Goal: Transaction & Acquisition: Purchase product/service

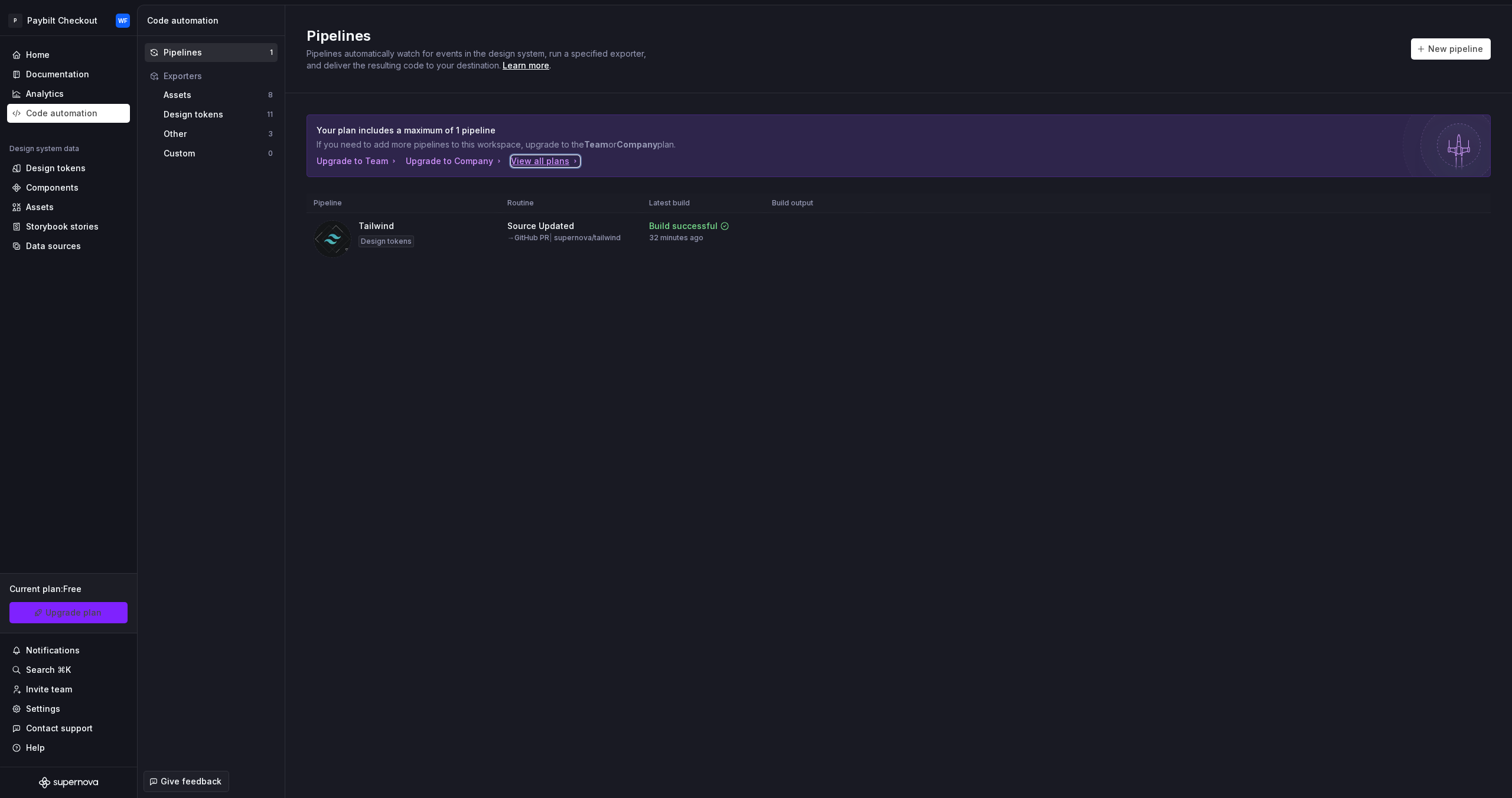
click at [531, 158] on div "View all plans" at bounding box center [545, 161] width 69 height 12
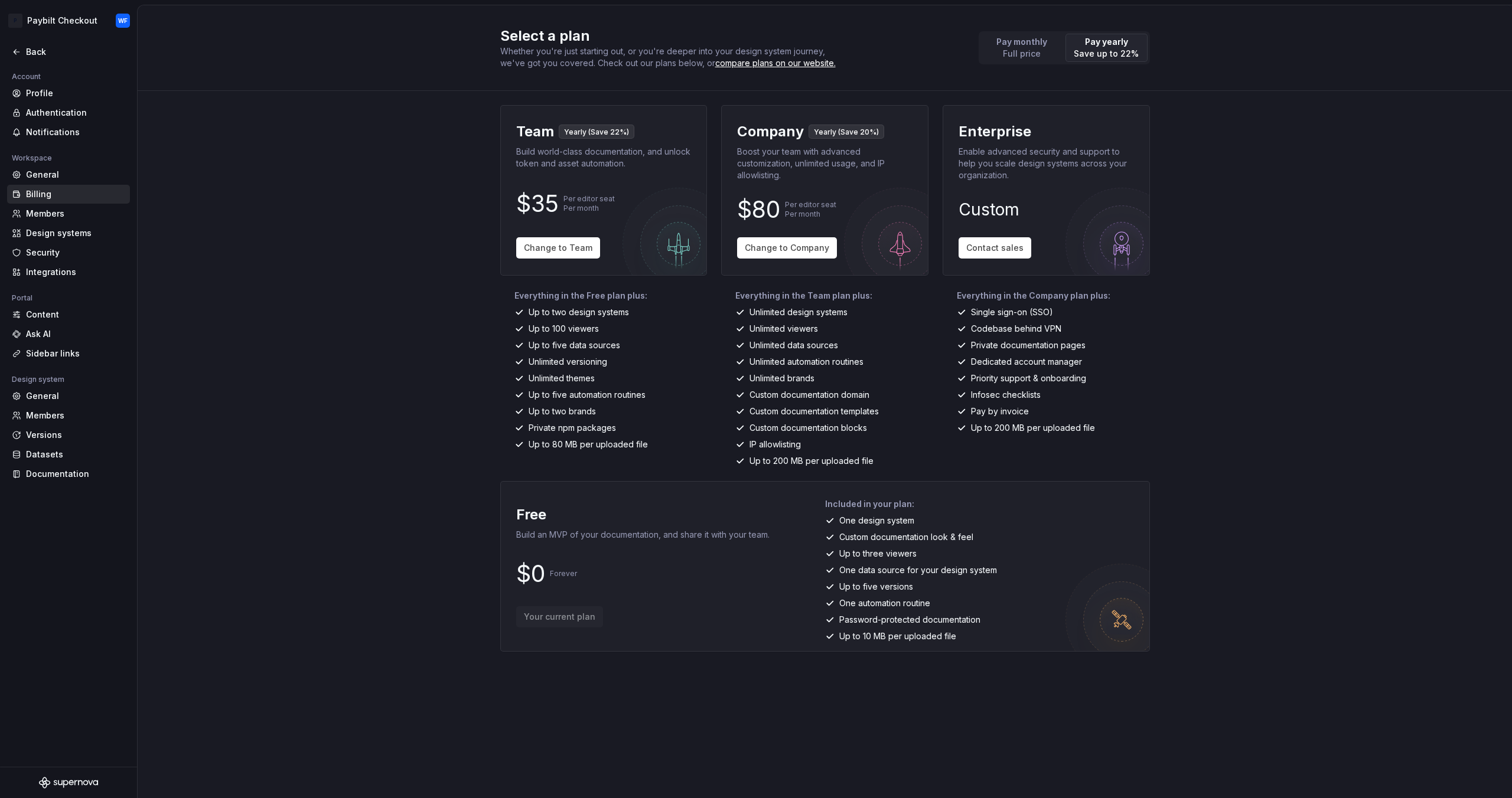
click at [548, 260] on div "Team Yearly (Save 22%) Build world-class documentation, and unlock token and as…" at bounding box center [604, 191] width 187 height 151
click at [550, 254] on button "Change to Team" at bounding box center [558, 248] width 84 height 22
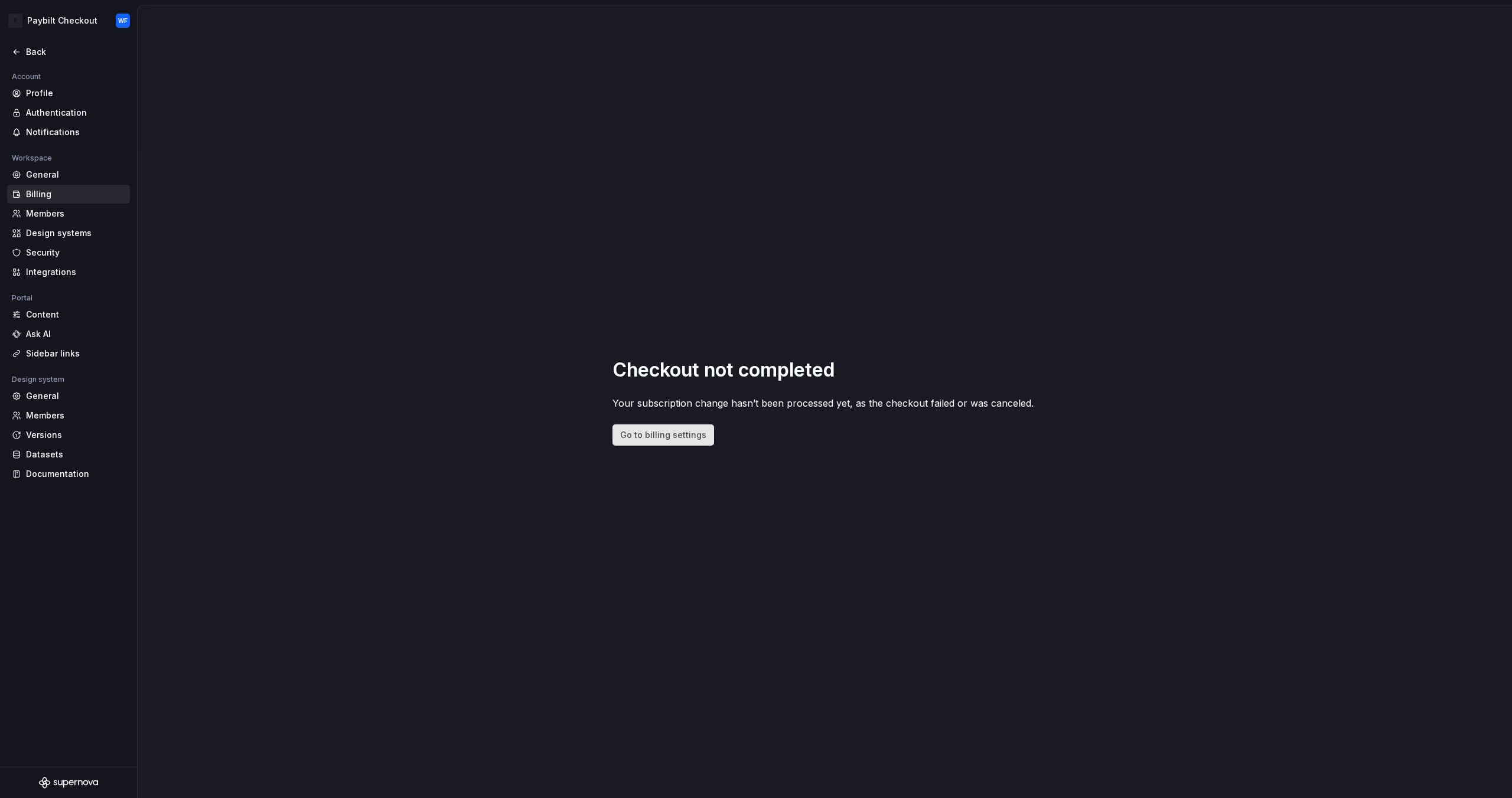
click at [684, 439] on span "Go to billing settings" at bounding box center [663, 435] width 86 height 12
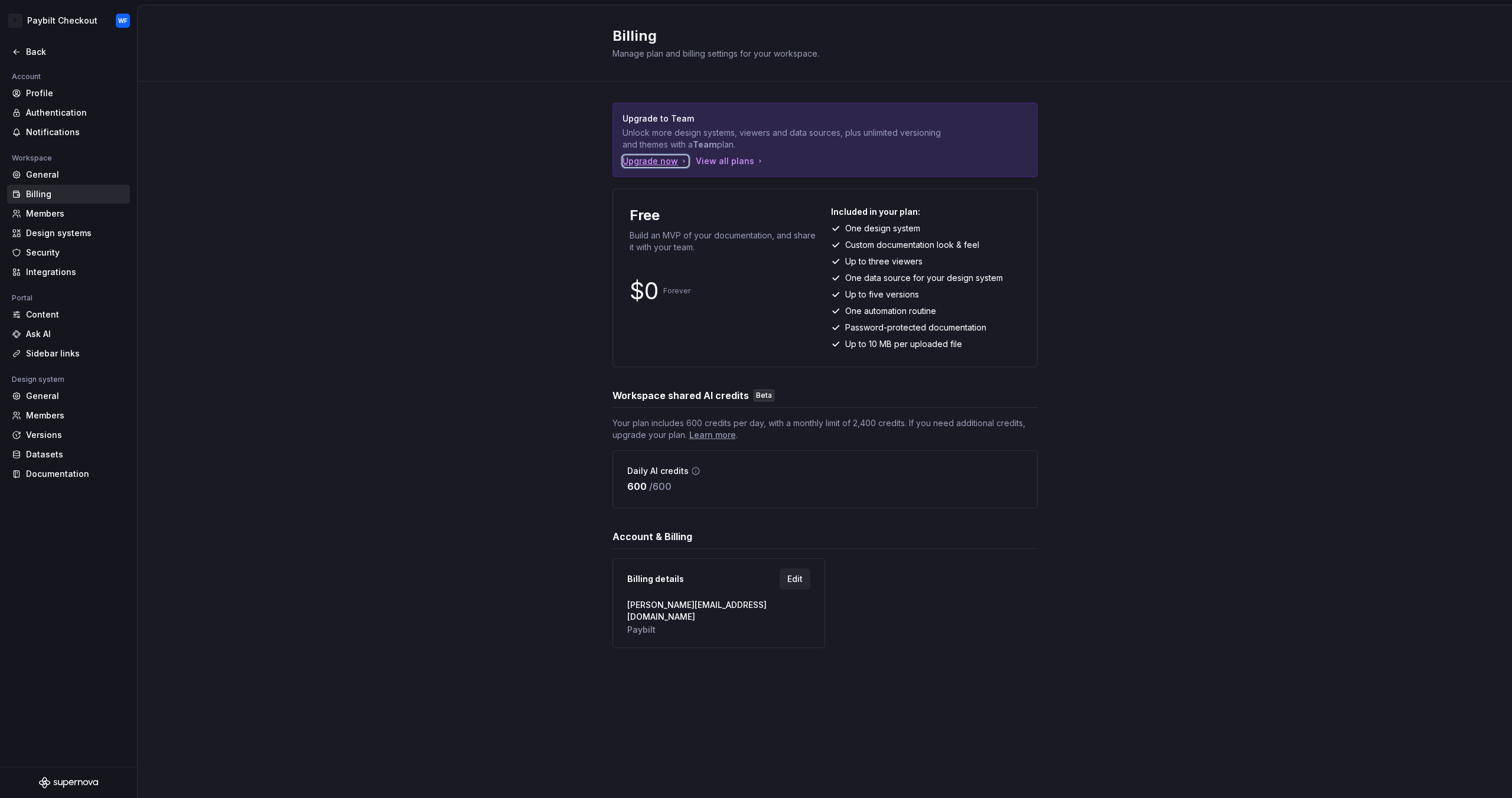
click at [663, 156] on div "Upgrade now" at bounding box center [656, 161] width 66 height 12
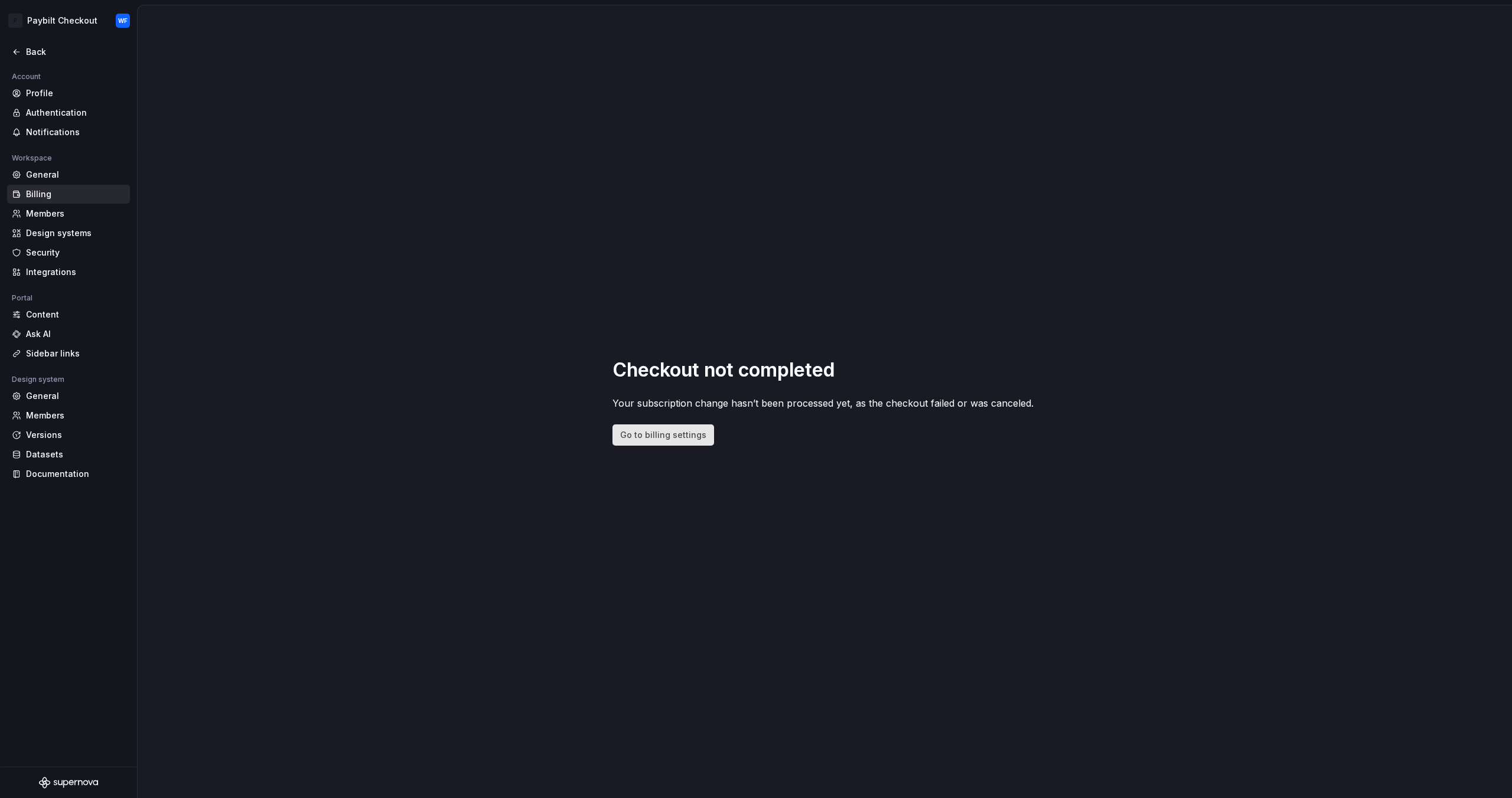
click at [632, 435] on span "Go to billing settings" at bounding box center [663, 435] width 86 height 12
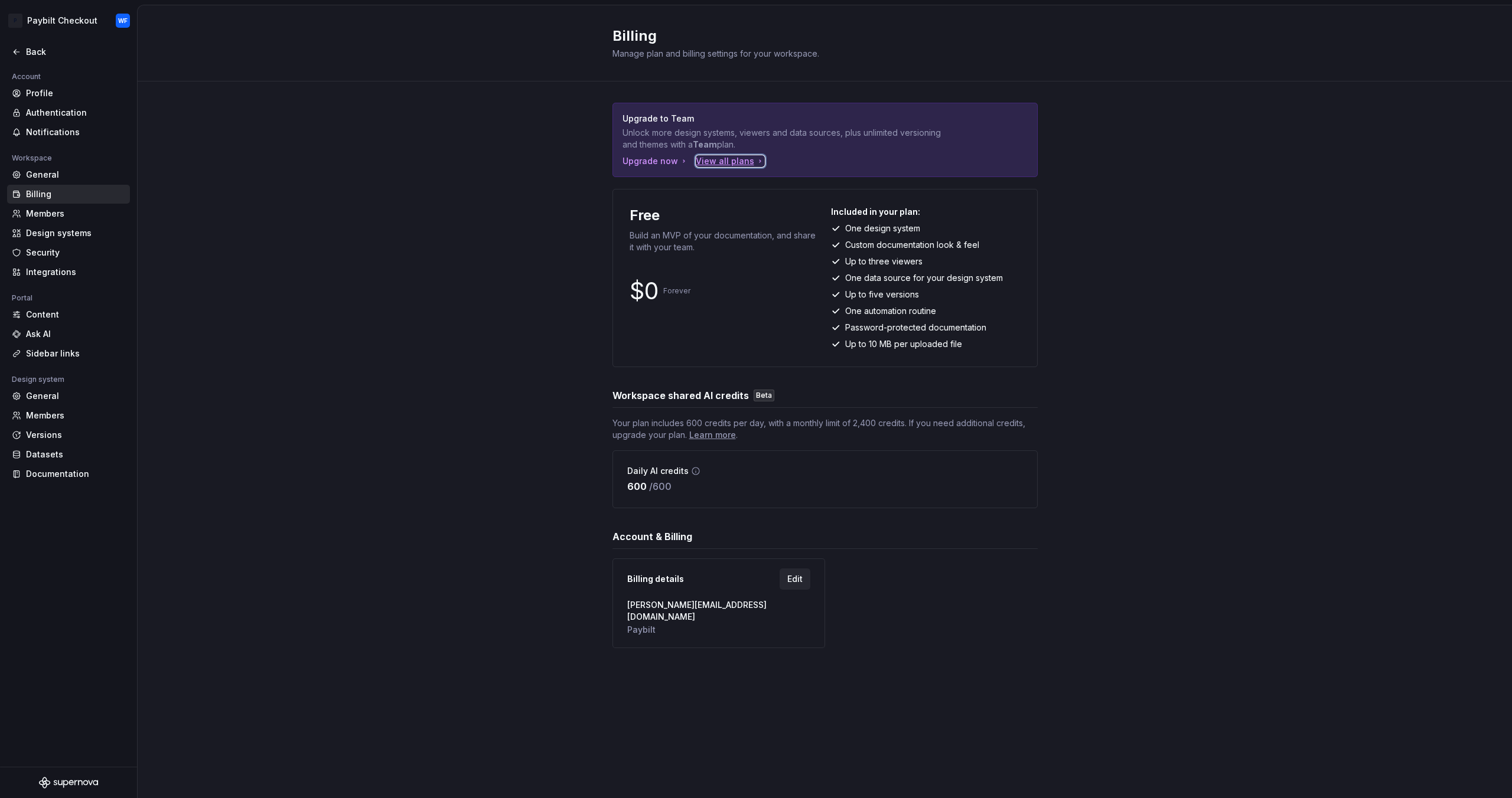
click at [714, 165] on div "View all plans" at bounding box center [730, 161] width 69 height 12
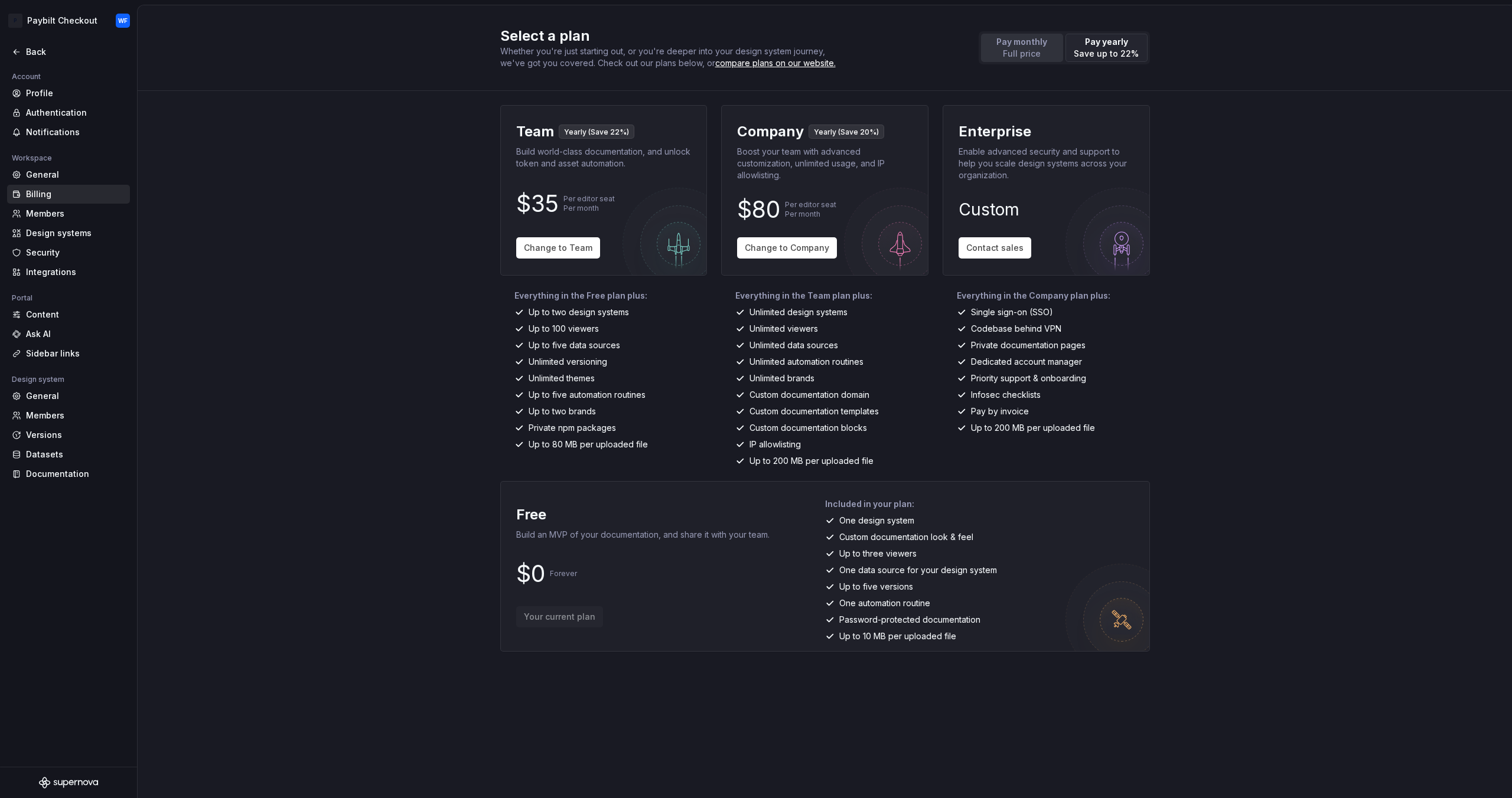
click at [995, 58] on button "Pay monthly Full price" at bounding box center [1022, 48] width 82 height 28
drag, startPoint x: 1104, startPoint y: 53, endPoint x: 1069, endPoint y: 51, distance: 35.1
click at [1101, 53] on p "Save up to 22%" at bounding box center [1106, 54] width 65 height 12
click at [1018, 46] on p "Pay monthly" at bounding box center [1022, 42] width 51 height 12
click at [1084, 39] on p "Pay yearly" at bounding box center [1106, 42] width 65 height 12
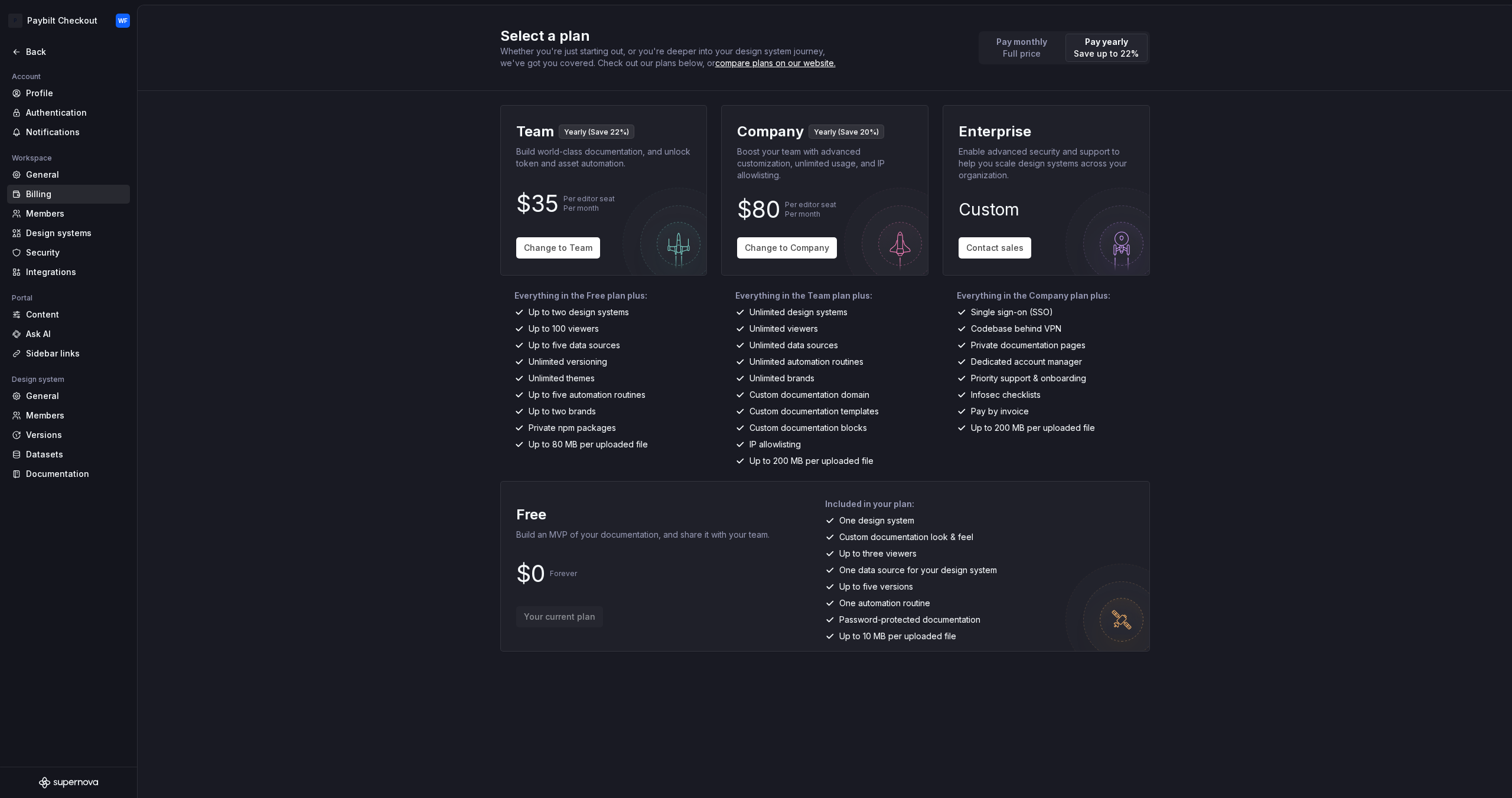
click at [1022, 30] on div "Select a plan Whether you're just starting out, or you're deeper into your desi…" at bounding box center [825, 47] width 649 height 42
click at [1042, 39] on p "Pay monthly" at bounding box center [1022, 42] width 51 height 12
drag, startPoint x: 1092, startPoint y: 46, endPoint x: 1043, endPoint y: 46, distance: 49.0
click at [1090, 46] on p "Pay yearly" at bounding box center [1106, 42] width 65 height 12
click at [1007, 46] on p "Pay monthly" at bounding box center [1022, 42] width 51 height 12
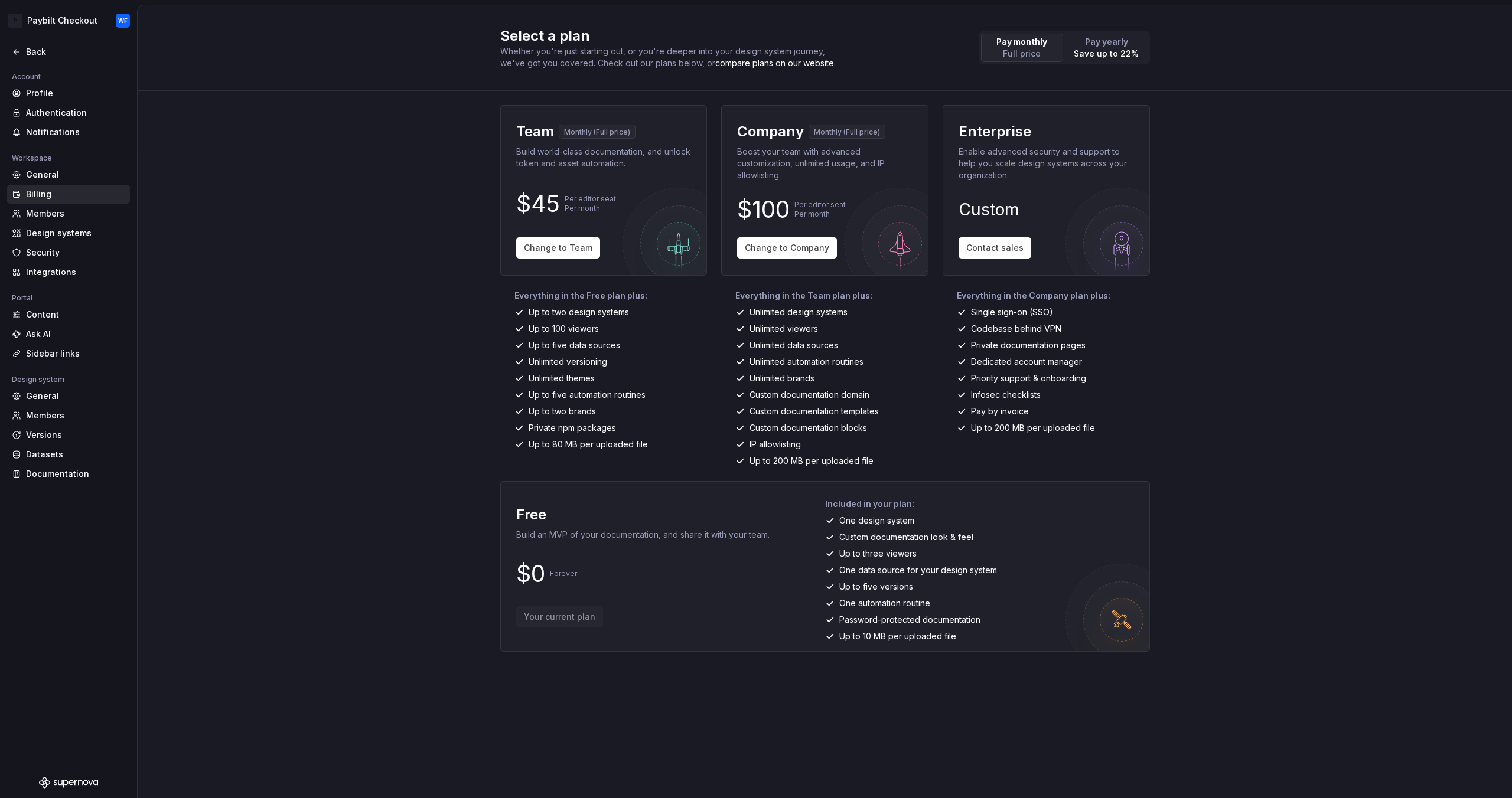
drag, startPoint x: 546, startPoint y: 257, endPoint x: 580, endPoint y: 261, distance: 34.2
click at [547, 257] on button "Change to Team" at bounding box center [558, 248] width 84 height 22
